Goal: Find contact information: Find contact information

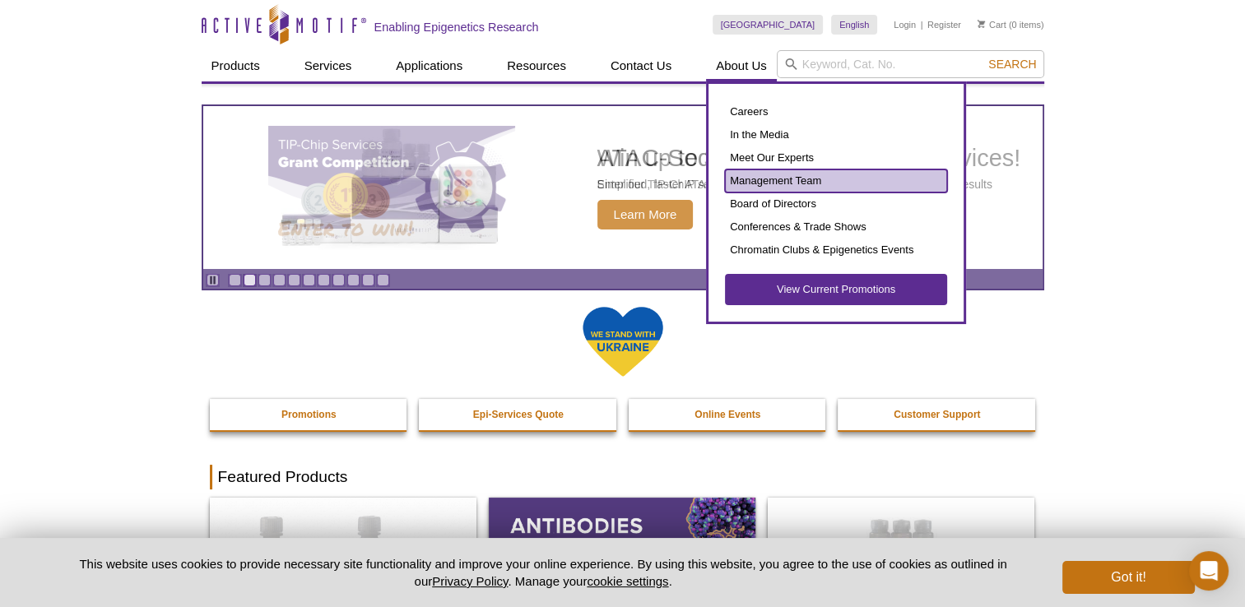
click at [758, 175] on link "Management Team" at bounding box center [836, 180] width 222 height 23
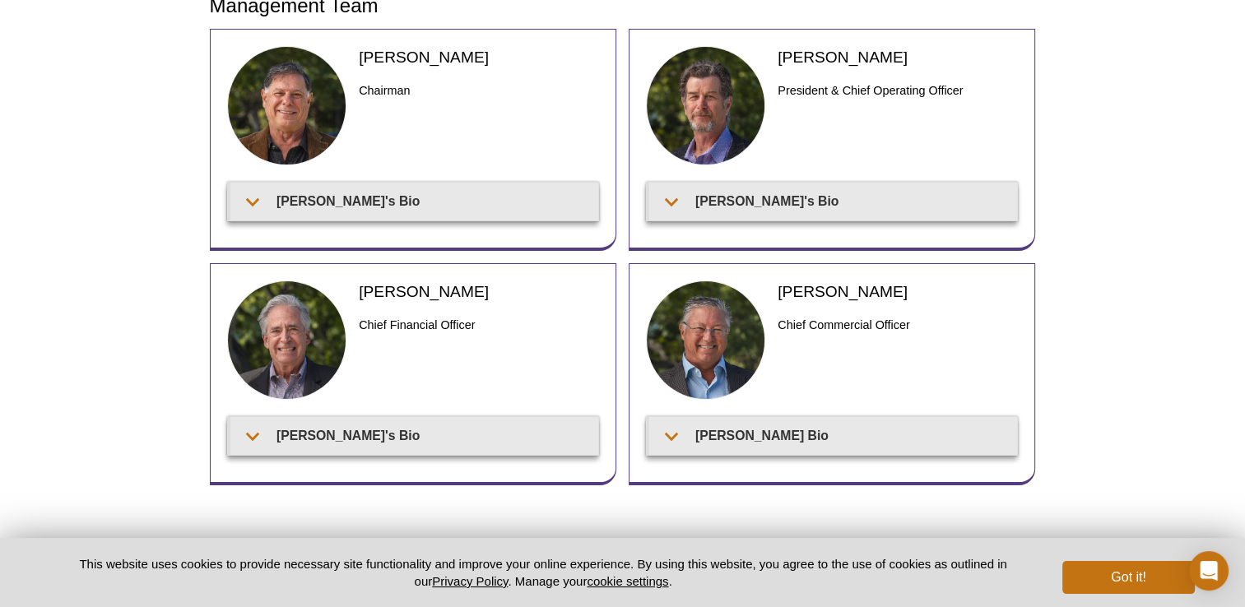
scroll to position [178, 0]
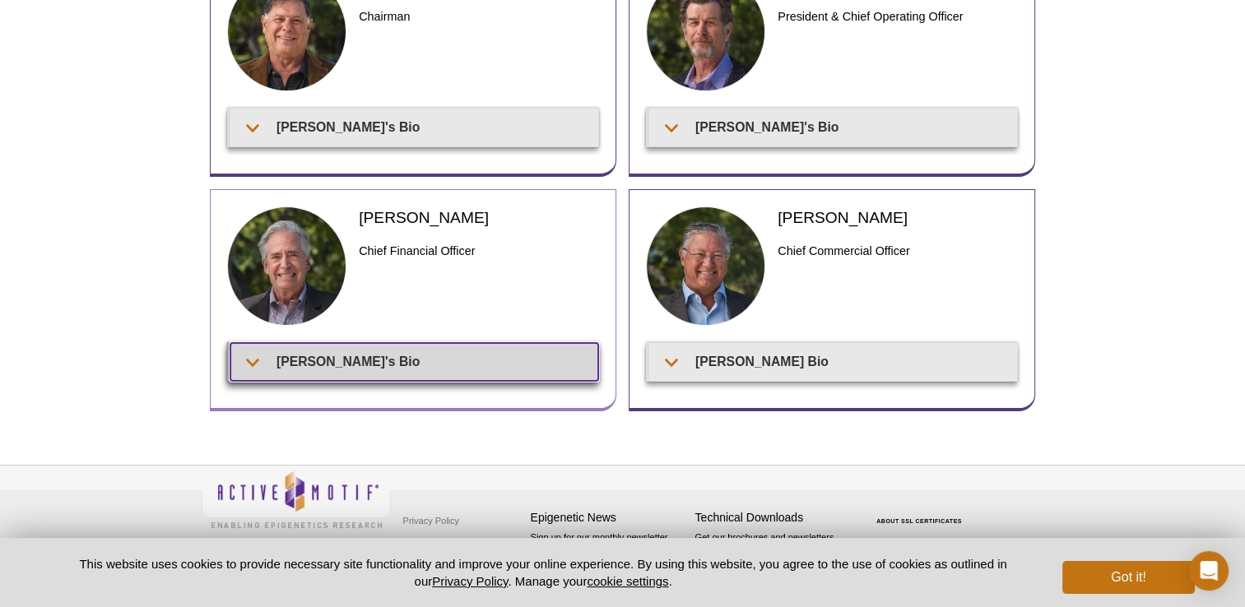
click at [366, 364] on summary "Patrick's Bio" at bounding box center [414, 361] width 368 height 37
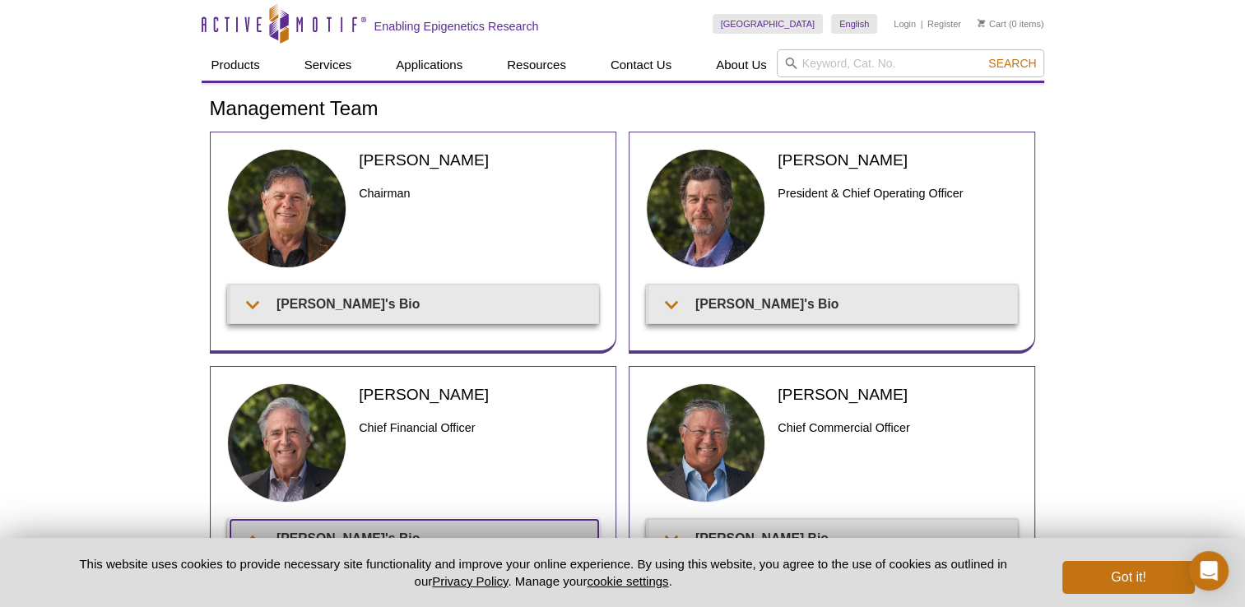
scroll to position [0, 0]
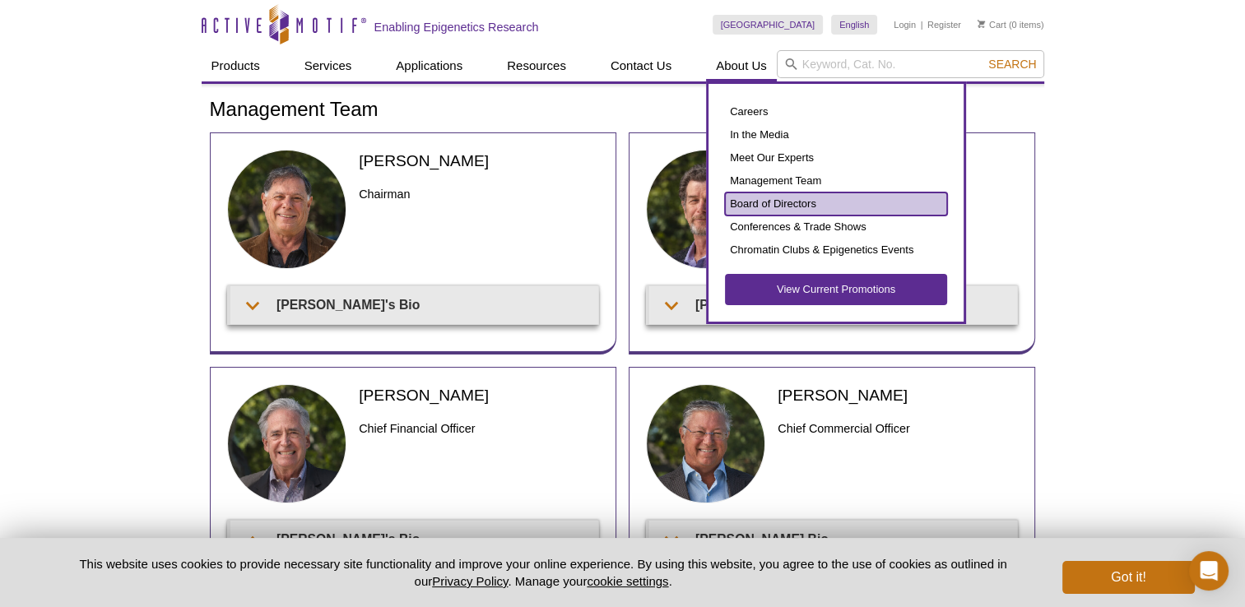
click at [775, 206] on link "Board of Directors" at bounding box center [836, 203] width 222 height 23
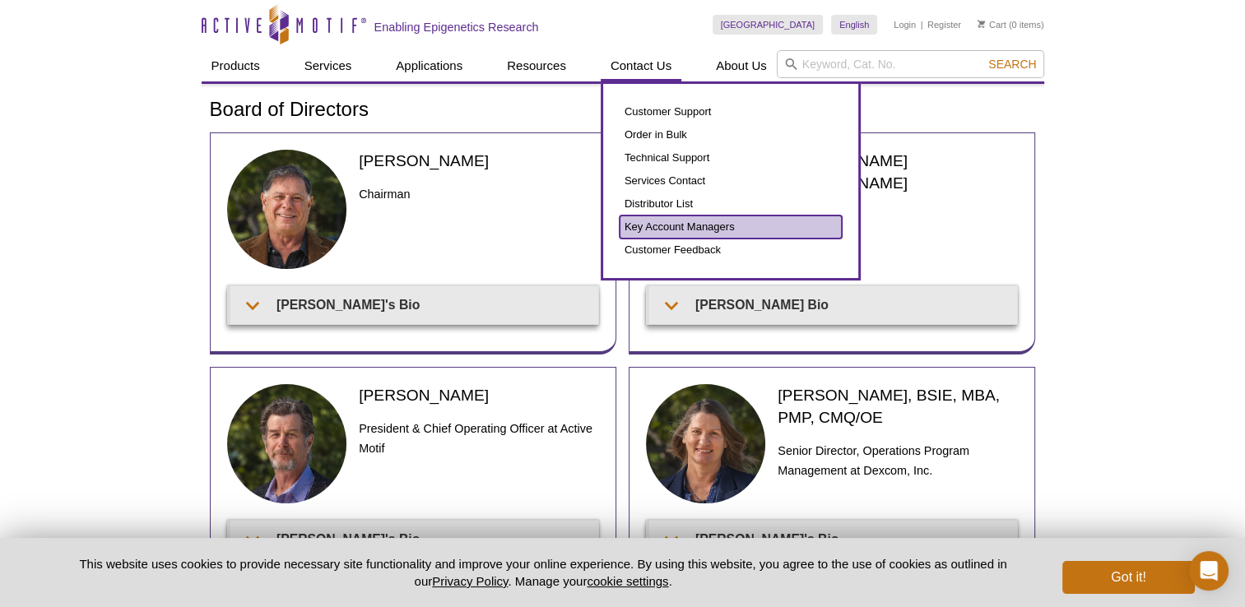
click at [695, 229] on link "Key Account Managers" at bounding box center [730, 227] width 222 height 23
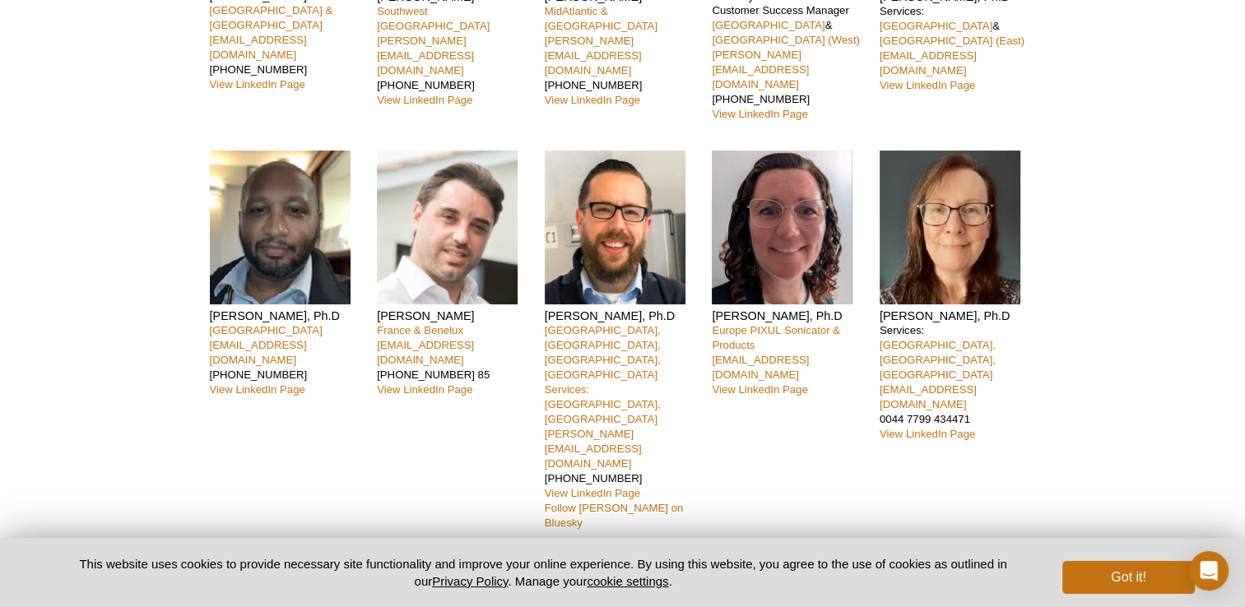
scroll to position [82, 0]
